Goal: Task Accomplishment & Management: Use online tool/utility

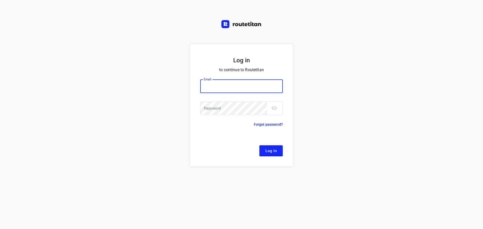
click at [220, 88] on input "email" at bounding box center [241, 86] width 83 height 14
type input "[EMAIL_ADDRESS][DOMAIN_NAME]"
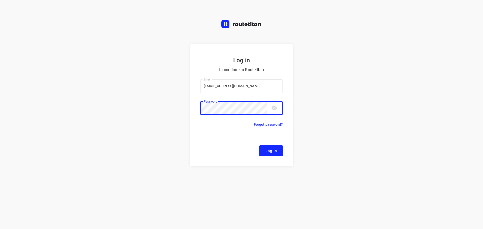
click at [259, 145] on button "Log In" at bounding box center [270, 150] width 23 height 11
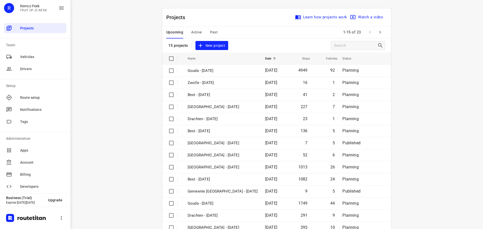
click at [192, 30] on span "Active" at bounding box center [196, 32] width 11 height 6
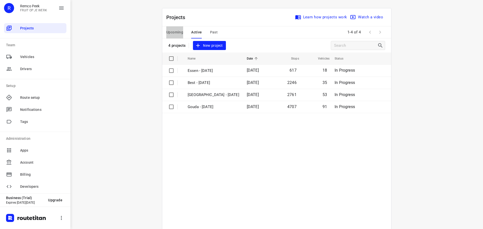
click at [174, 31] on span "Upcoming" at bounding box center [174, 32] width 17 height 6
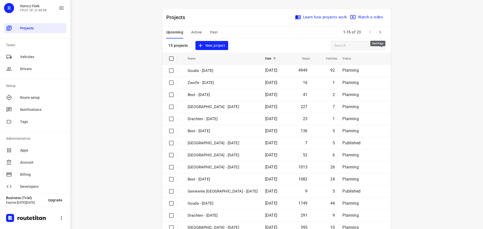
click at [379, 32] on icon "button" at bounding box center [380, 32] width 6 height 6
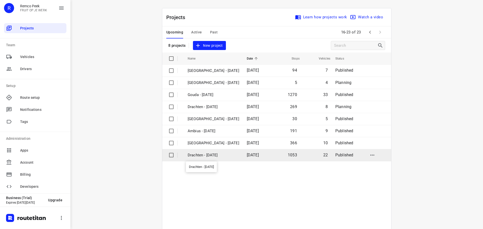
click at [206, 153] on p "Drachten - [DATE]" at bounding box center [214, 155] width 52 height 6
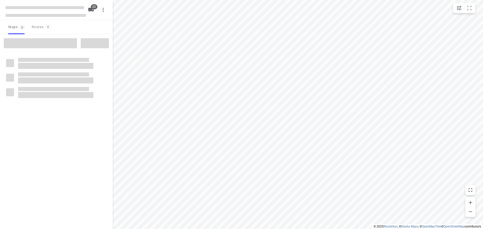
type input "distance"
checkbox input "true"
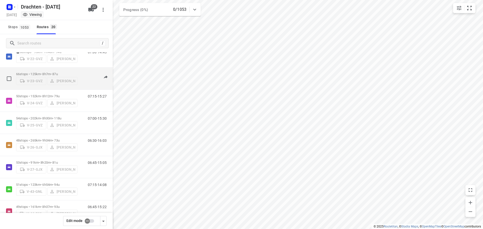
scroll to position [25, 0]
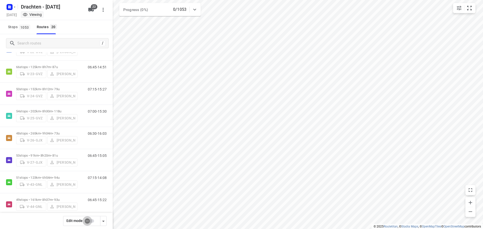
click at [88, 220] on input "checkbox" at bounding box center [87, 221] width 29 height 10
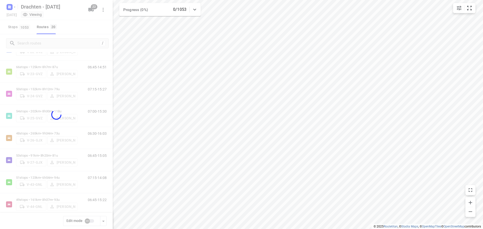
checkbox input "true"
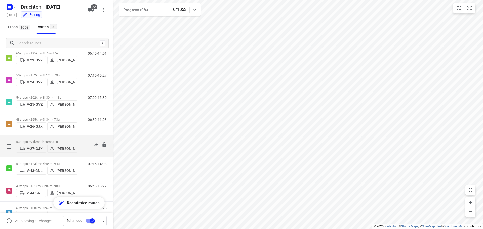
scroll to position [50, 0]
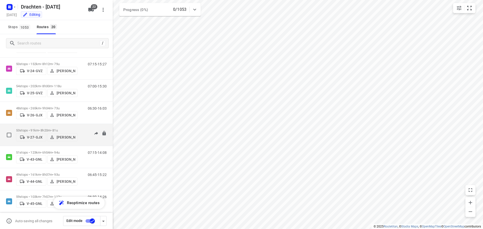
click at [62, 139] on p "[PERSON_NAME]" at bounding box center [66, 137] width 19 height 4
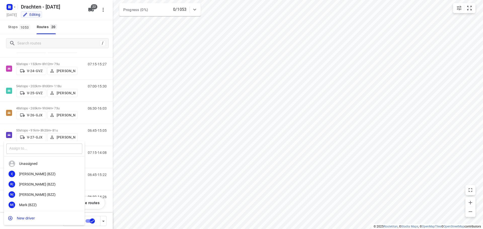
click at [50, 145] on input "text" at bounding box center [44, 149] width 76 height 10
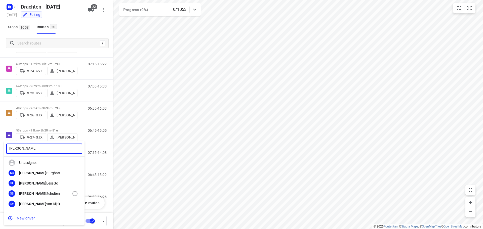
scroll to position [0, 0]
type input "[PERSON_NAME]"
click at [39, 194] on div "[PERSON_NAME]" at bounding box center [45, 195] width 53 height 4
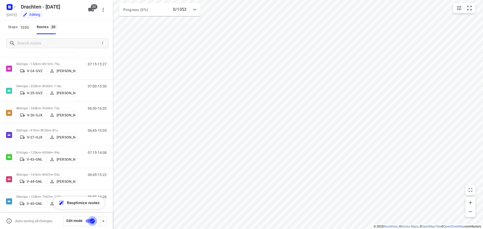
click at [88, 221] on input "checkbox" at bounding box center [92, 221] width 29 height 10
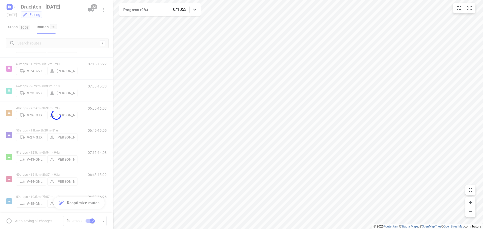
checkbox input "false"
